Goal: Task Accomplishment & Management: Use online tool/utility

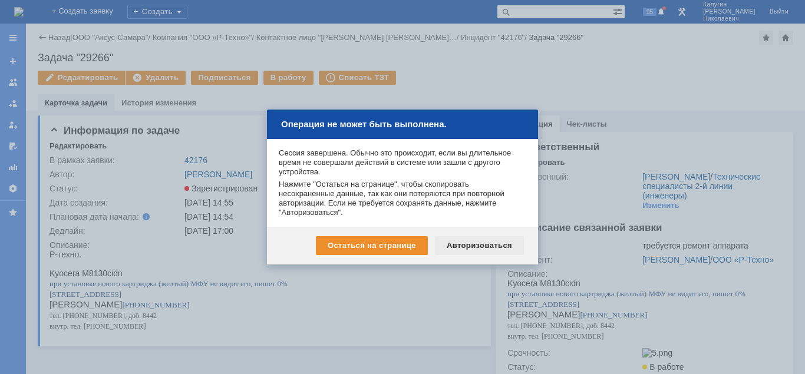
click at [481, 247] on div "Авторизоваться" at bounding box center [479, 245] width 89 height 19
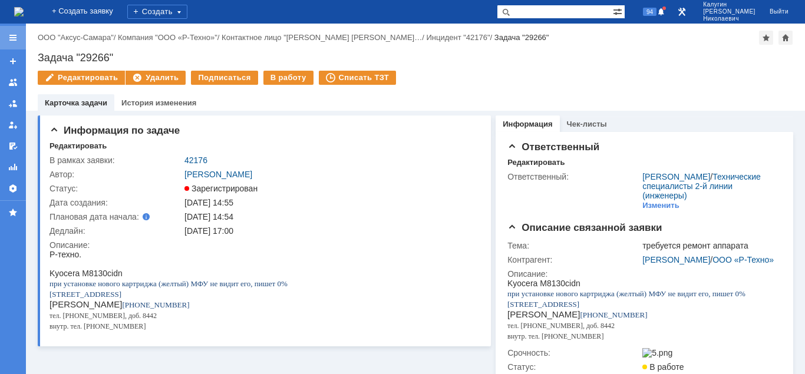
click at [16, 42] on div at bounding box center [12, 37] width 9 height 9
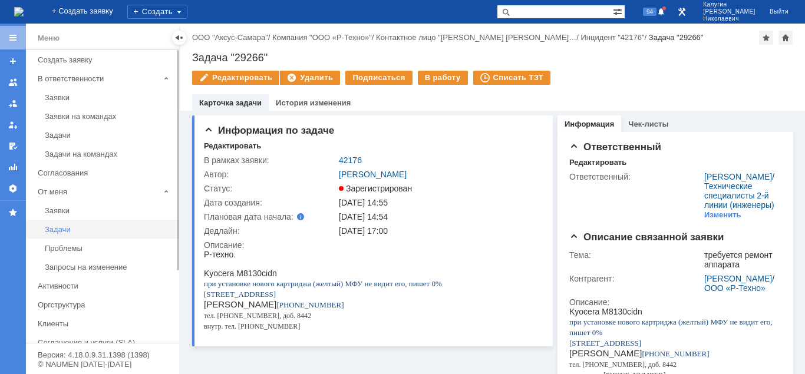
click at [68, 229] on div "Задачи" at bounding box center [108, 229] width 127 height 9
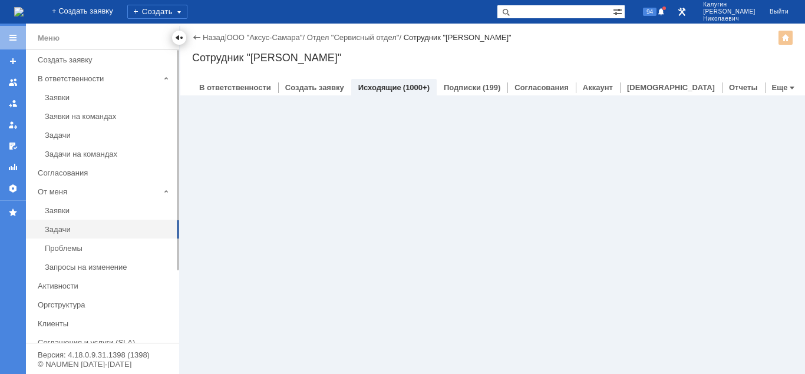
click at [178, 38] on div at bounding box center [178, 37] width 9 height 9
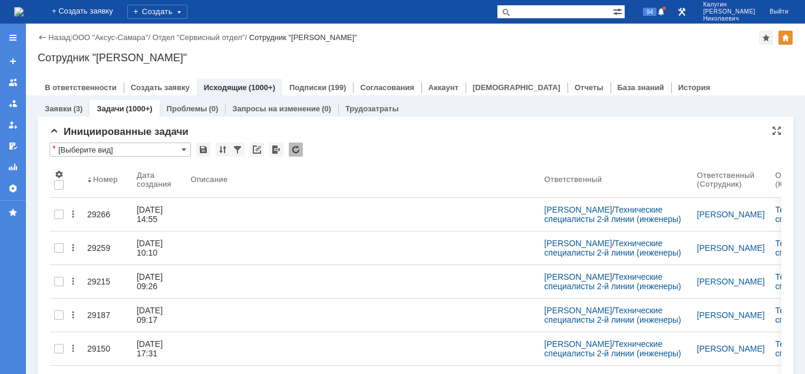
click at [146, 153] on input "[Выберите вид]" at bounding box center [119, 150] width 141 height 14
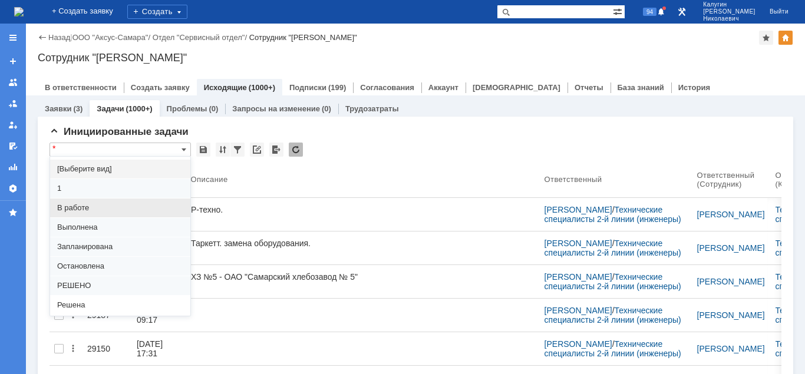
click at [89, 203] on div "В работе" at bounding box center [120, 208] width 140 height 19
type input "В работе"
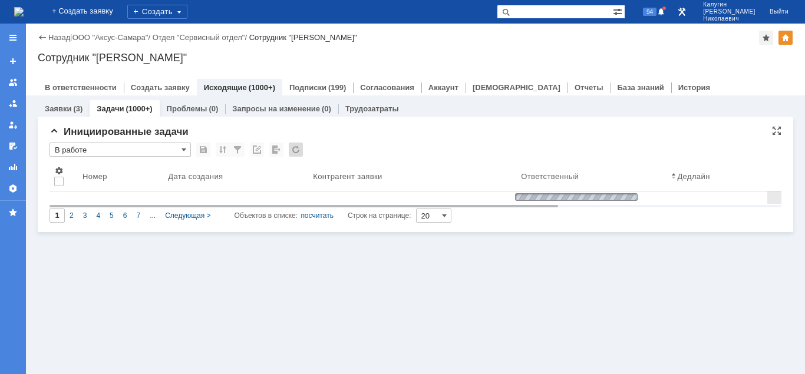
type input "100"
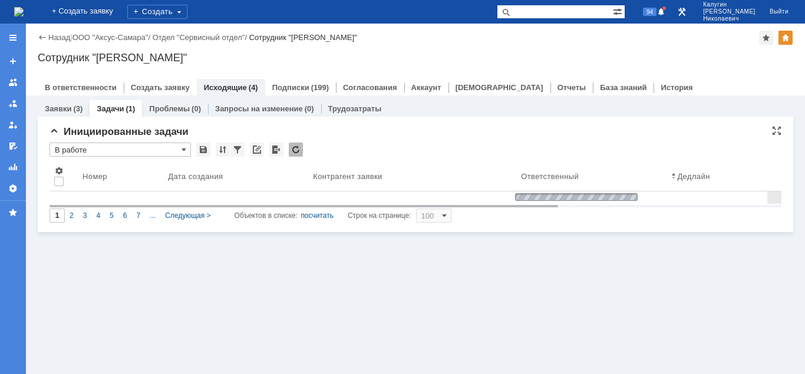
type input "В работе"
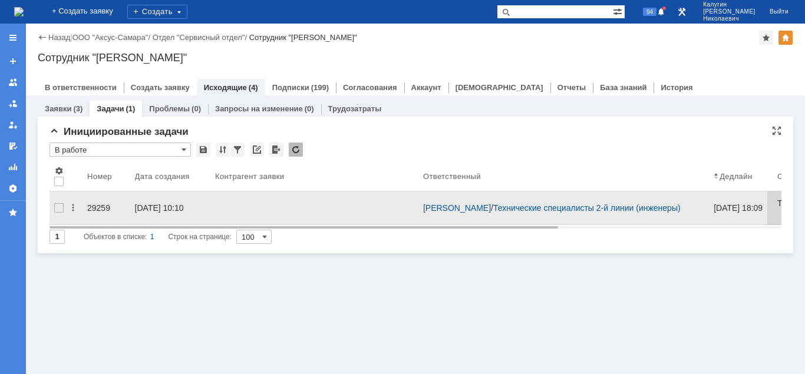
click at [100, 203] on div "29259" at bounding box center [106, 207] width 38 height 9
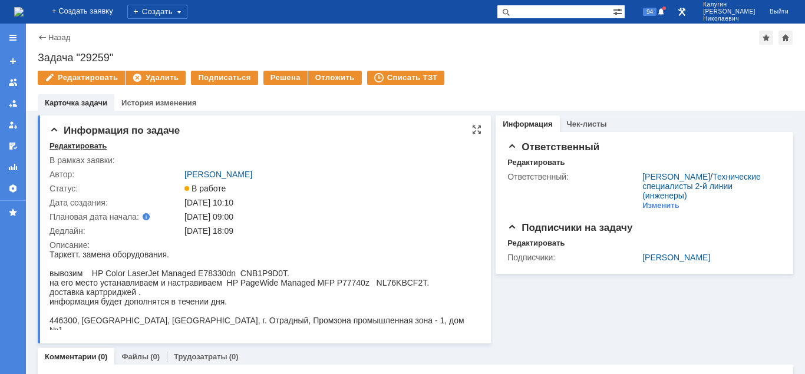
click at [71, 147] on div "Редактировать" at bounding box center [77, 145] width 57 height 9
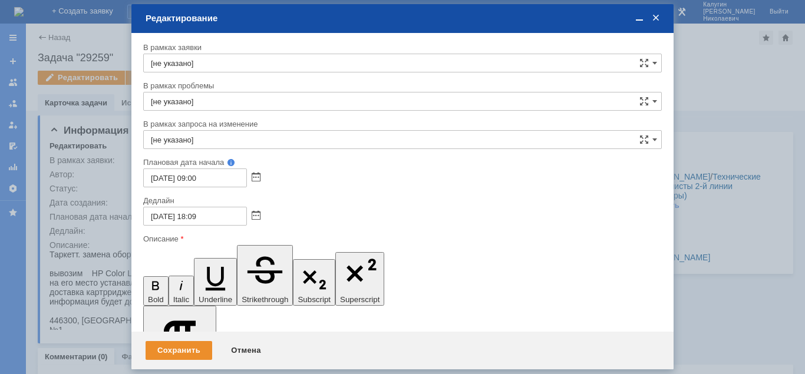
drag, startPoint x: 392, startPoint y: 3222, endPoint x: 345, endPoint y: 3222, distance: 46.6
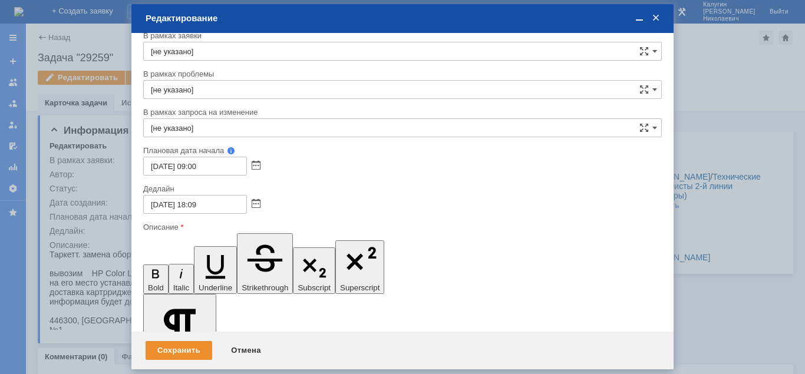
scroll to position [41, 5]
click at [194, 352] on div "Сохранить" at bounding box center [179, 350] width 67 height 19
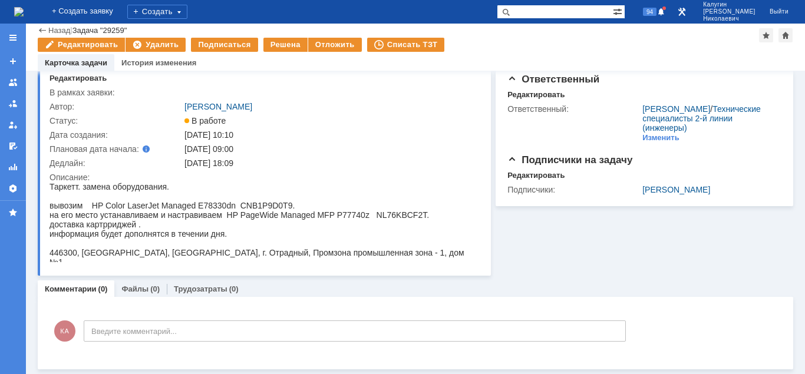
scroll to position [28, 0]
drag, startPoint x: 377, startPoint y: 216, endPoint x: 427, endPoint y: 217, distance: 50.7
click at [428, 217] on div "на его место устанавливаем и настравиваем HP PageWide Managed MFP P77740z NL76K…" at bounding box center [262, 214] width 427 height 9
copy div "NL76KBCF2T"
